Goal: Transaction & Acquisition: Obtain resource

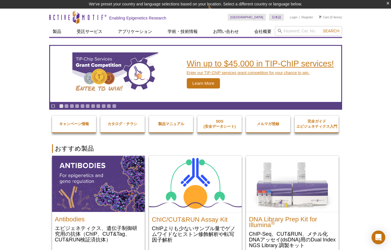
click at [120, 83] on img "TIP-ChIP Services Grant Competition" at bounding box center [115, 73] width 86 height 43
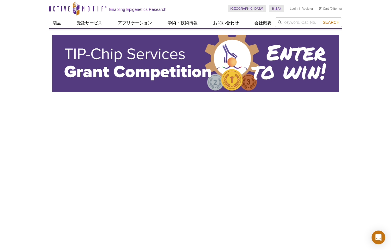
click at [153, 60] on img at bounding box center [195, 63] width 287 height 57
click at [137, 69] on img at bounding box center [195, 63] width 287 height 57
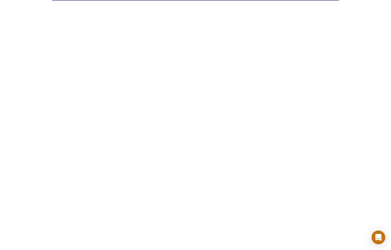
scroll to position [92, 0]
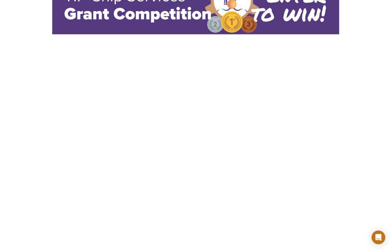
scroll to position [0, 0]
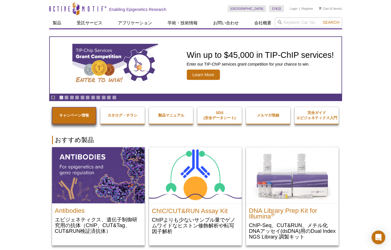
click at [65, 114] on strong "キャンペーン情報" at bounding box center [74, 115] width 30 height 4
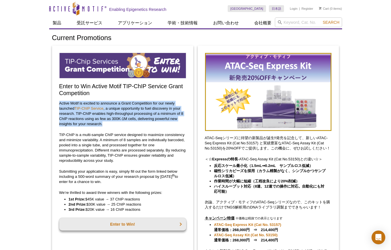
drag, startPoint x: 60, startPoint y: 102, endPoint x: 104, endPoint y: 124, distance: 49.5
click at [104, 124] on p "Active Motif is excited to announce a Grant Competition for our newly launched …" at bounding box center [122, 114] width 127 height 26
copy p "Active Motif is excited to announce a Grant Competition for our newly launched …"
click at [67, 143] on p "TIP-ChIP is a multi-sample ChIP service designed to maximize consistency and mi…" at bounding box center [122, 147] width 127 height 31
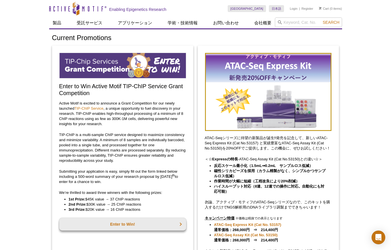
click at [59, 133] on p "TIP-ChIP is a multi-sample ChIP service designed to maximize consistency and mi…" at bounding box center [122, 147] width 127 height 31
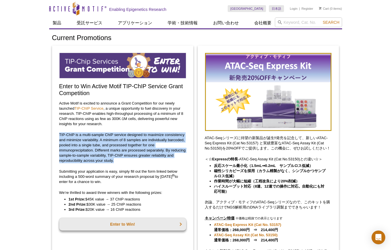
drag, startPoint x: 116, startPoint y: 163, endPoint x: 59, endPoint y: 134, distance: 63.9
click at [59, 134] on div "Enter to Win Active Motif TIP-ChIP Service Grant Competition Active Motif is ex…" at bounding box center [122, 195] width 141 height 298
copy p "TIP-ChIP is a multi-sample ChIP service designed to maximize consistency and mi…"
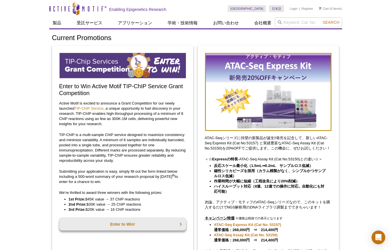
click at [112, 174] on p "Submitting your application is easy, simply fill out the form linked below incl…" at bounding box center [122, 176] width 127 height 15
drag, startPoint x: 123, startPoint y: 181, endPoint x: 53, endPoint y: 169, distance: 71.8
click at [53, 169] on div "Enter to Win Active Motif TIP-ChIP Service Grant Competition Active Motif is ex…" at bounding box center [122, 195] width 141 height 298
copy p "Submitting your application is easy, simply fill out the form linked below incl…"
click at [103, 158] on p "TIP-ChIP is a multi-sample ChIP service designed to maximize consistency and mi…" at bounding box center [122, 147] width 127 height 31
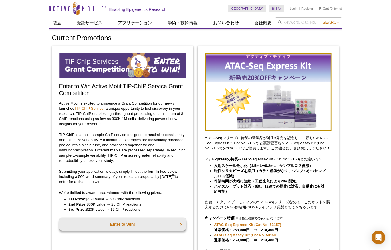
drag, startPoint x: 151, startPoint y: 209, endPoint x: 55, endPoint y: 190, distance: 98.1
click at [55, 190] on div "Enter to Win Active Motif TIP-ChIP Service Grant Competition Active Motif is ex…" at bounding box center [122, 195] width 141 height 298
copy div "We’re thrilled to award three winners with the following prizes: 1st Prize: $45…"
click at [94, 108] on link "TIP-ChIP Service" at bounding box center [88, 108] width 29 height 4
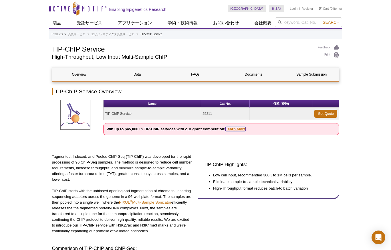
click at [233, 130] on link "Learn More" at bounding box center [236, 129] width 20 height 4
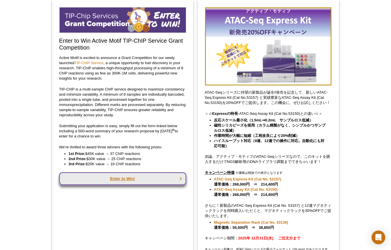
click at [121, 179] on link "Enter to Win!" at bounding box center [122, 178] width 127 height 13
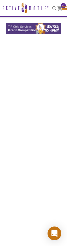
select select "[GEOGRAPHIC_DATA]"
select select "日本語"
click at [53, 10] on icon at bounding box center [54, 8] width 5 height 5
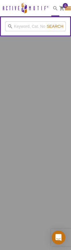
click at [47, 51] on div at bounding box center [35, 125] width 71 height 250
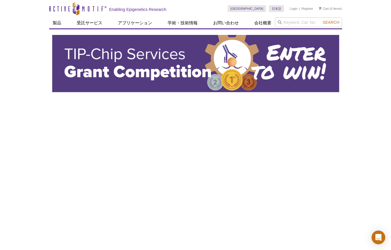
click at [280, 10] on link "日本語" at bounding box center [276, 8] width 15 height 7
click at [275, 17] on link "英語" at bounding box center [283, 16] width 29 height 7
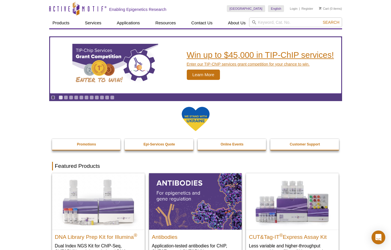
click at [136, 59] on img "TIP-ChIP Services Grant Competition" at bounding box center [115, 65] width 86 height 43
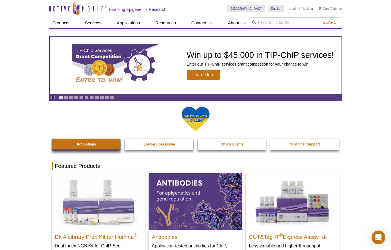
click at [86, 147] on link "Promotions" at bounding box center [86, 144] width 69 height 11
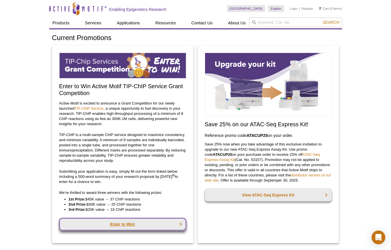
click at [134, 226] on link "Enter to Win!" at bounding box center [122, 224] width 127 height 13
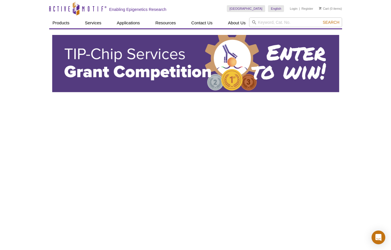
select select "[GEOGRAPHIC_DATA]"
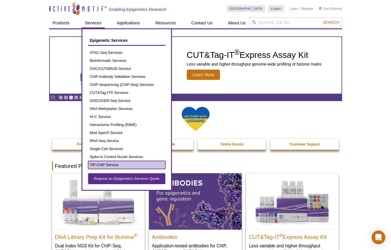
click at [108, 163] on link "TIP-ChIP Service" at bounding box center [126, 165] width 77 height 8
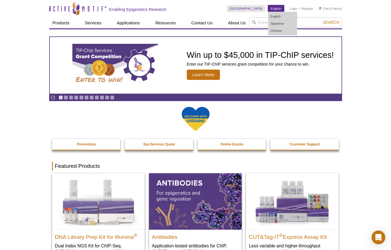
click at [277, 11] on link "English" at bounding box center [276, 8] width 16 height 7
click at [274, 24] on link "Japanese" at bounding box center [282, 23] width 29 height 7
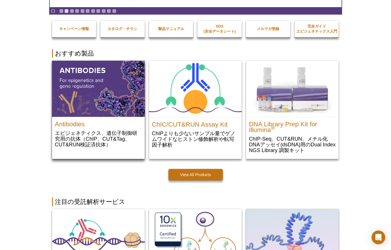
scroll to position [86, 0]
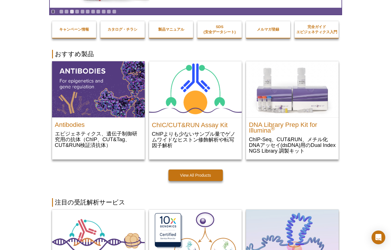
click at [77, 171] on div "View All Products" at bounding box center [195, 177] width 287 height 17
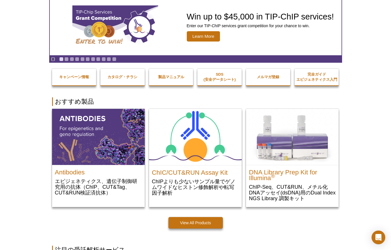
scroll to position [0, 0]
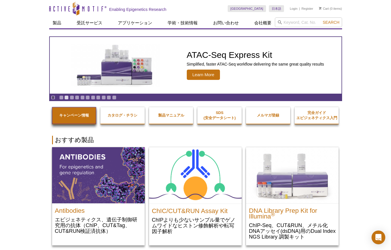
click at [77, 110] on link "キャンペーン情報" at bounding box center [74, 115] width 44 height 17
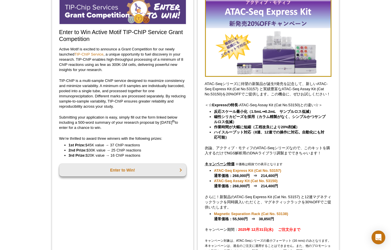
scroll to position [57, 0]
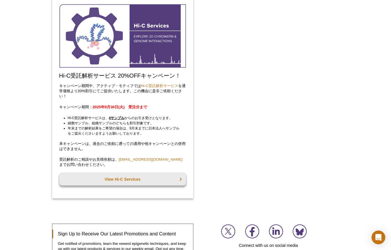
scroll to position [1099, 0]
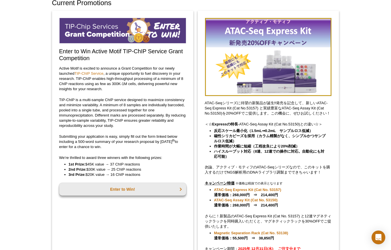
scroll to position [0, 0]
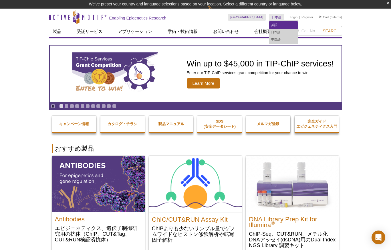
click at [274, 24] on link "英語" at bounding box center [283, 24] width 29 height 7
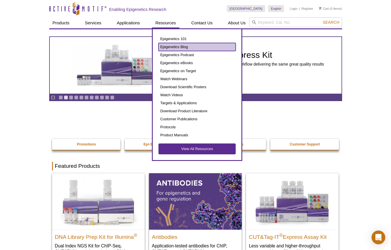
click at [176, 46] on link "Epigenetics Blog" at bounding box center [197, 47] width 77 height 8
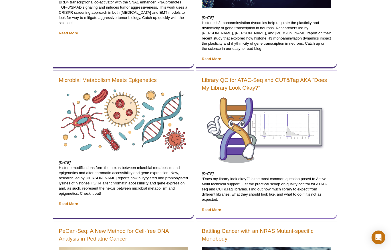
scroll to position [411, 0]
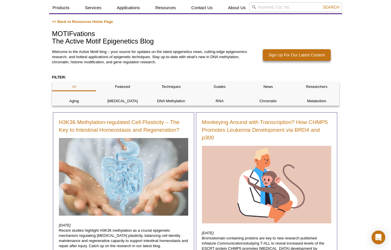
scroll to position [0, 0]
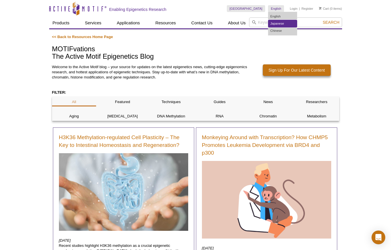
click at [275, 25] on link "Japanese" at bounding box center [282, 23] width 29 height 7
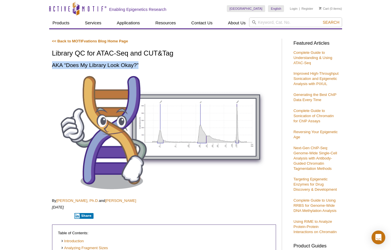
drag, startPoint x: 48, startPoint y: 66, endPoint x: 140, endPoint y: 66, distance: 91.6
copy h2 "AKA “Does My Library Look Okay?”"
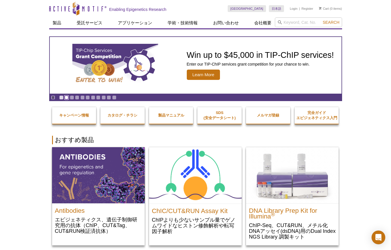
click at [65, 97] on link "Go to slide 2" at bounding box center [66, 97] width 4 height 4
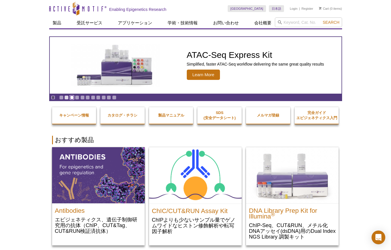
click at [71, 97] on link "Go to slide 3" at bounding box center [72, 97] width 4 height 4
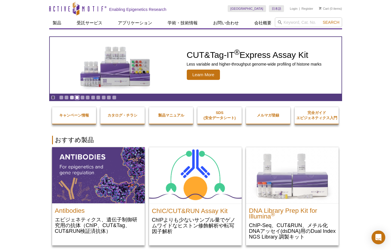
click at [76, 96] on link "Go to slide 4" at bounding box center [77, 97] width 4 height 4
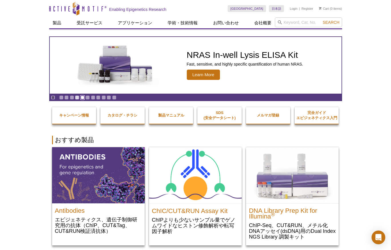
click at [81, 97] on link "Go to slide 5" at bounding box center [82, 97] width 4 height 4
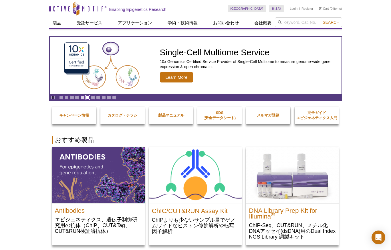
click at [87, 97] on link "Go to slide 6" at bounding box center [88, 97] width 4 height 4
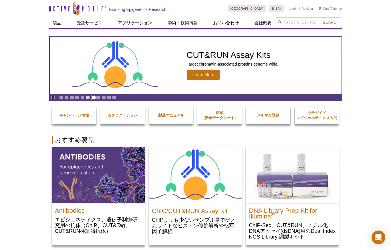
click at [93, 97] on link "Go to slide 7" at bounding box center [93, 97] width 4 height 4
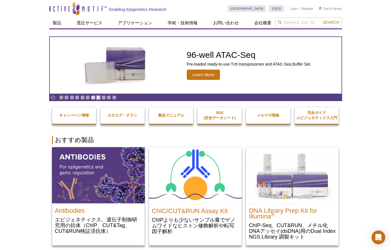
click at [99, 97] on link "Go to slide 8" at bounding box center [98, 97] width 4 height 4
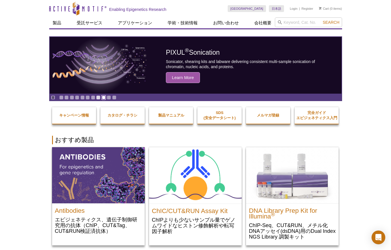
click at [103, 97] on link "Go to slide 9" at bounding box center [104, 97] width 4 height 4
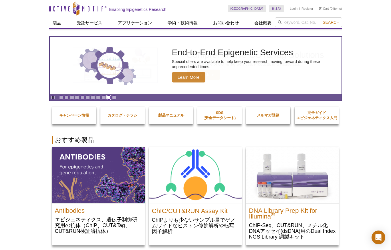
click at [108, 97] on link "Go to slide 10" at bounding box center [109, 97] width 4 height 4
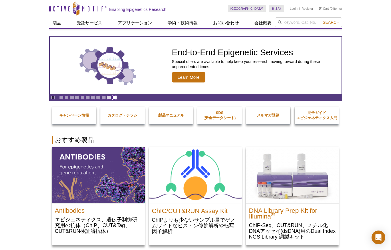
click at [113, 98] on link "Go to slide 11" at bounding box center [114, 97] width 4 height 4
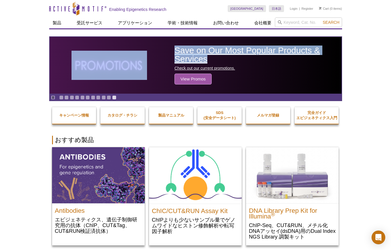
drag, startPoint x: 171, startPoint y: 32, endPoint x: 215, endPoint y: 62, distance: 53.3
click at [215, 62] on div "Pause Go to slide 1 Go to slide 2 Go to slide 3 Go to slide 4 Go to slide 5 Go …" at bounding box center [195, 65] width 293 height 72
copy div "Win up to $45,000 in TIP-ChIP services! Enter our TIP-ChIP services grant compe…"
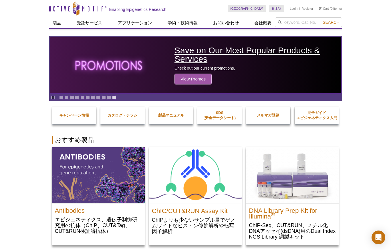
click at [215, 52] on h2 "Save on Our Most Popular Products & Services" at bounding box center [257, 54] width 164 height 17
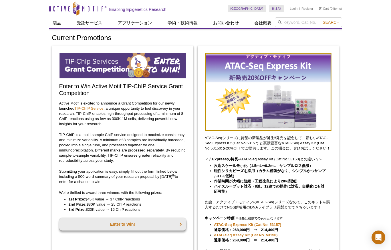
drag, startPoint x: 173, startPoint y: 10, endPoint x: 167, endPoint y: 11, distance: 5.5
click at [167, 11] on div "Skip to content Active Motif Logo Enabling Epigenetics Research" at bounding box center [138, 8] width 179 height 17
copy div "Skip to content Active Motif Logo Enabling Epigenetics Research"
drag, startPoint x: 383, startPoint y: 47, endPoint x: 369, endPoint y: 43, distance: 14.1
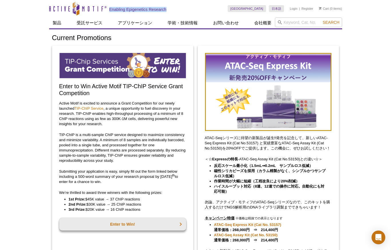
drag, startPoint x: 68, startPoint y: 198, endPoint x: 145, endPoint y: 209, distance: 77.8
click at [145, 209] on ul "1st Prize: $45K value → 37 ChIP reactions 2nd Prize: $30K value → 25 ChIP react…" at bounding box center [119, 204] width 121 height 15
copy ul "1st Prize: $45K value → 37 ChIP reactions 2nd Prize: $30K value → 25 ChIP react…"
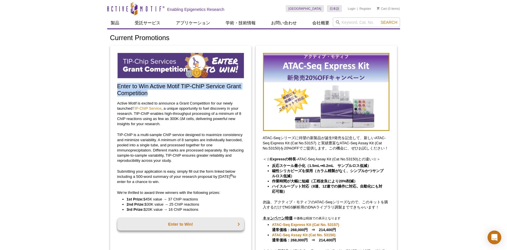
drag, startPoint x: 150, startPoint y: 92, endPoint x: 118, endPoint y: 87, distance: 32.8
click at [118, 87] on h2 "Enter to Win Active Motif TIP-ChIP Service Grant Competition" at bounding box center [180, 90] width 127 height 14
copy h2 "Enter to Win Active Motif TIP-ChIP Service Grant Competition"
